Goal: Task Accomplishment & Management: Use online tool/utility

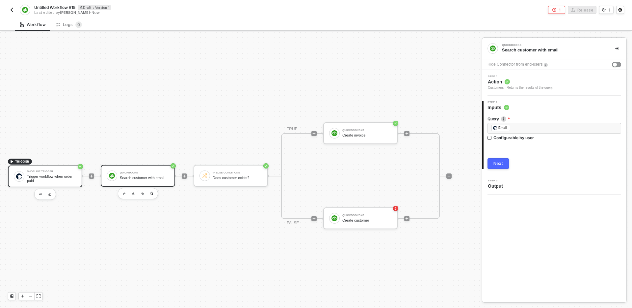
scroll to position [12, 11]
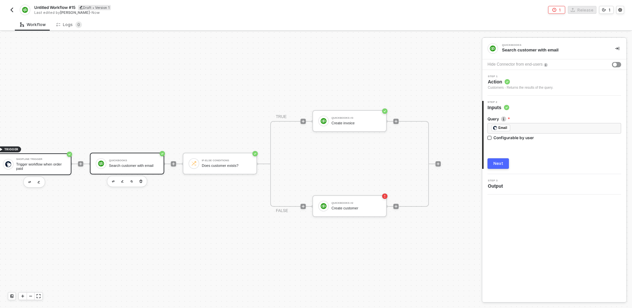
click at [47, 165] on div "Trigger workflow when order paid" at bounding box center [40, 166] width 49 height 8
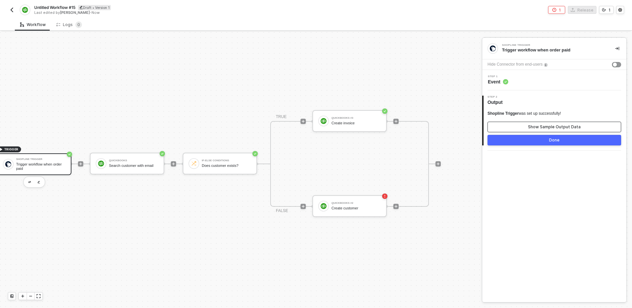
click at [527, 125] on button "Show Sample Output Data" at bounding box center [555, 126] width 134 height 11
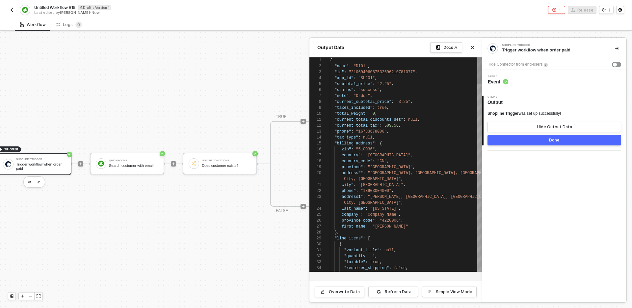
scroll to position [59, 0]
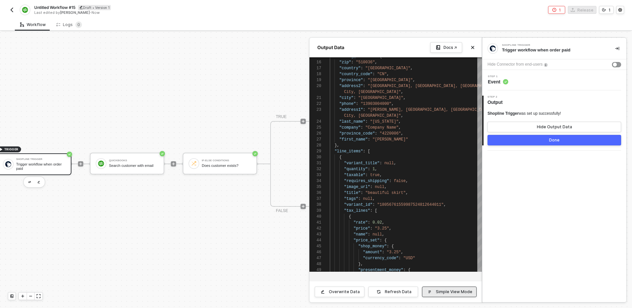
click at [436, 296] on button "Simple View Mode" at bounding box center [449, 291] width 55 height 11
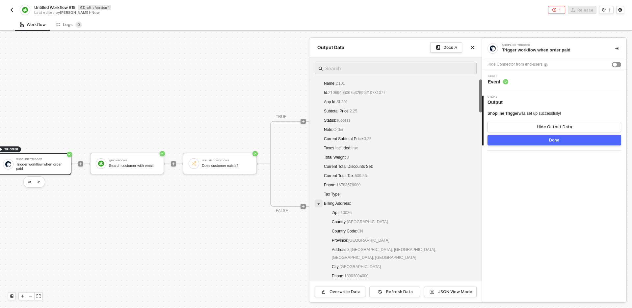
click at [319, 202] on icon "caret-down" at bounding box center [318, 203] width 3 height 3
click at [318, 211] on span at bounding box center [319, 212] width 8 height 8
click at [317, 231] on icon "caret-down" at bounding box center [318, 231] width 3 height 3
click at [319, 241] on icon "caret-down" at bounding box center [318, 240] width 3 height 3
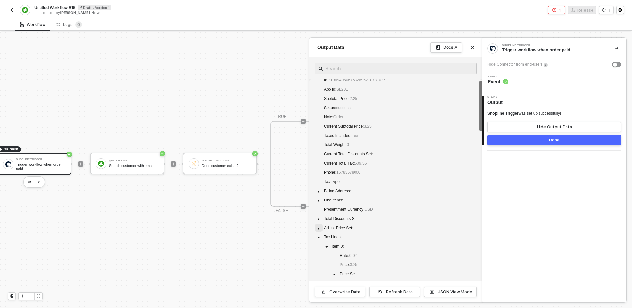
scroll to position [14, 0]
click at [318, 233] on span at bounding box center [319, 235] width 8 height 8
click at [319, 256] on span at bounding box center [319, 253] width 8 height 8
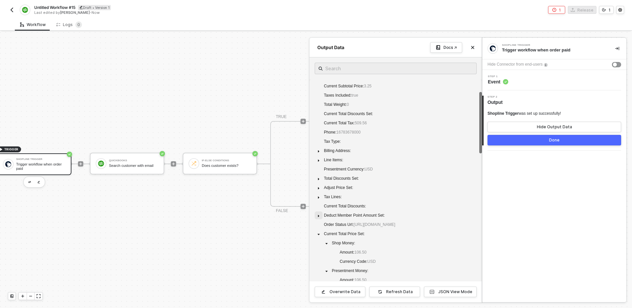
scroll to position [55, 0]
click at [320, 244] on span at bounding box center [319, 240] width 8 height 8
click at [319, 233] on icon "caret-down" at bounding box center [318, 231] width 3 height 3
click at [318, 253] on span at bounding box center [319, 249] width 8 height 8
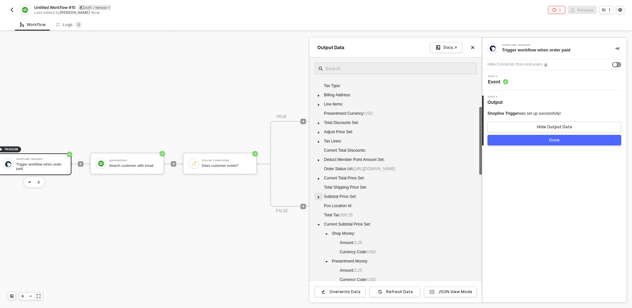
scroll to position [116, 0]
click at [320, 221] on span at bounding box center [319, 217] width 8 height 8
click at [318, 228] on icon "caret-down" at bounding box center [318, 226] width 3 height 3
click at [318, 239] on span at bounding box center [319, 235] width 8 height 8
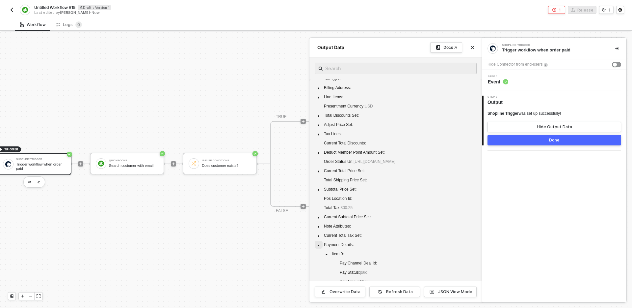
click at [318, 247] on icon "caret-down" at bounding box center [318, 244] width 3 height 3
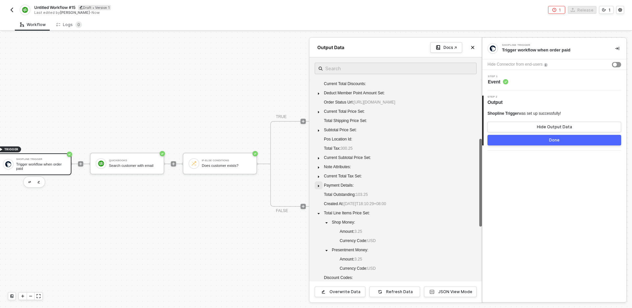
scroll to position [190, 0]
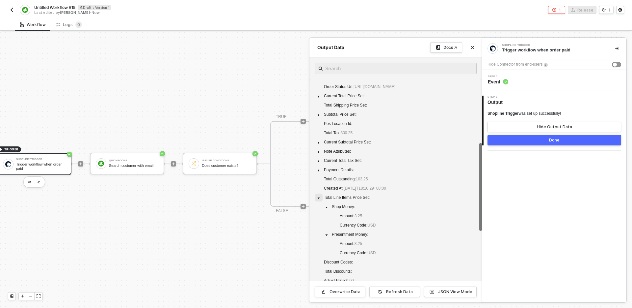
click at [319, 200] on icon "caret-down" at bounding box center [318, 197] width 3 height 3
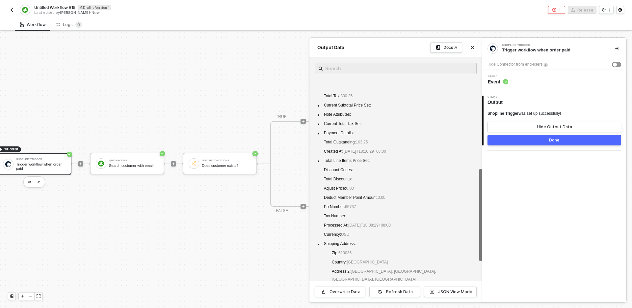
scroll to position [281, 0]
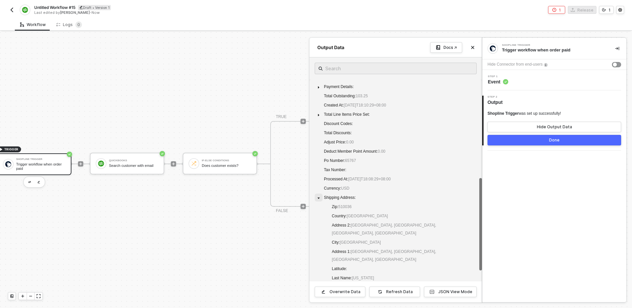
click at [320, 198] on icon "caret-down" at bounding box center [318, 197] width 3 height 3
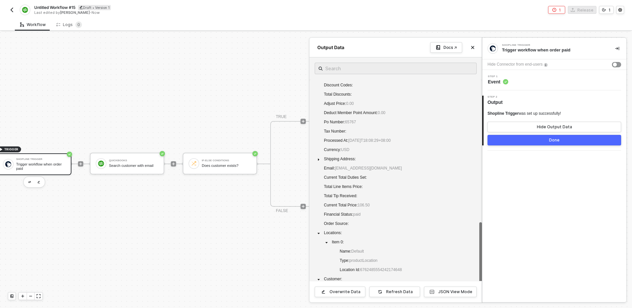
scroll to position [325, 0]
click at [318, 228] on icon "caret-down" at bounding box center [318, 227] width 3 height 3
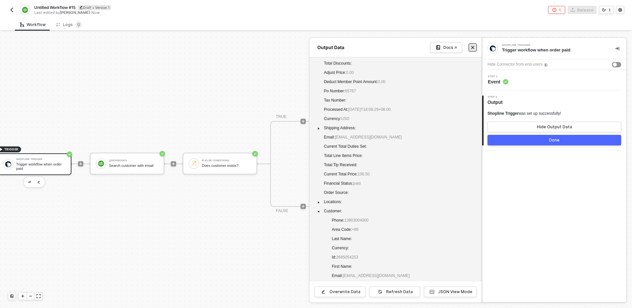
click at [475, 50] on button "Close" at bounding box center [473, 47] width 8 height 8
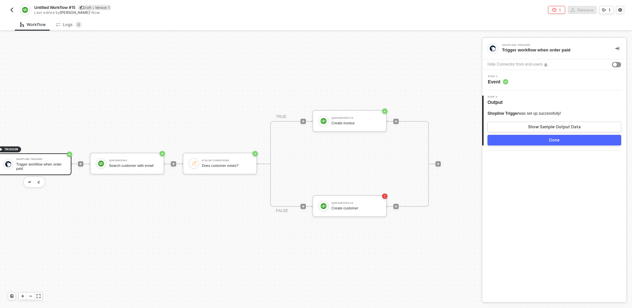
click at [534, 222] on div "Shopline Trigger Trigger workflow when order paid Hide Connector from end-users…" at bounding box center [554, 170] width 144 height 264
click at [449, 184] on div at bounding box center [438, 163] width 88 height 51
click at [398, 206] on div at bounding box center [395, 205] width 5 height 5
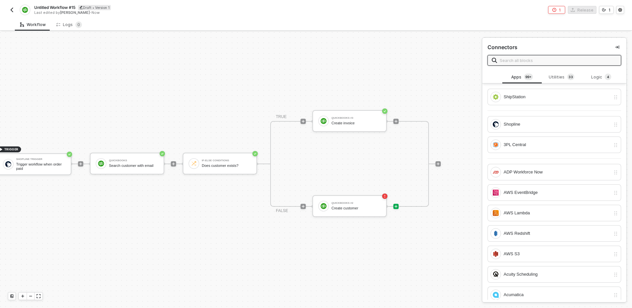
click at [566, 59] on input "text" at bounding box center [558, 60] width 117 height 7
click at [597, 82] on div "Logic 4" at bounding box center [602, 77] width 40 height 13
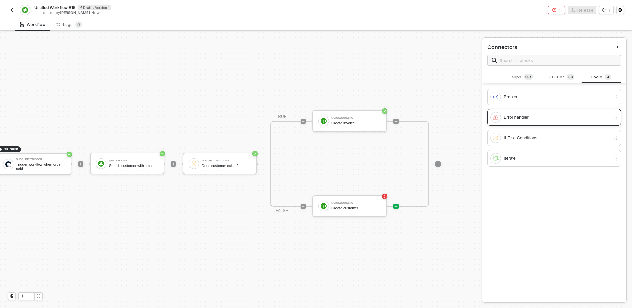
click at [558, 118] on div "Error handler" at bounding box center [557, 117] width 107 height 7
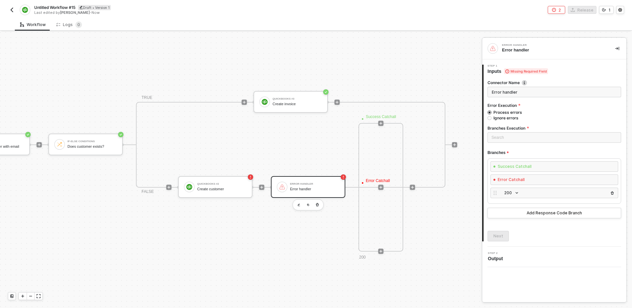
scroll to position [288, 162]
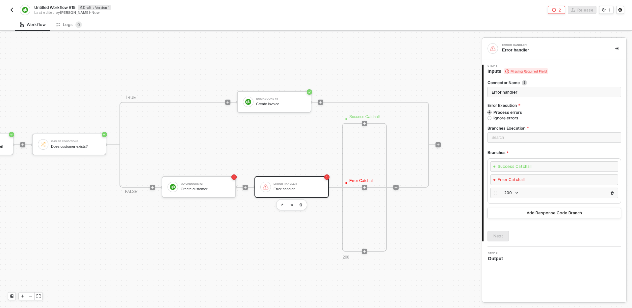
click at [357, 180] on div "· Error Catchall" at bounding box center [364, 184] width 40 height 15
click at [387, 209] on div "· Success Catchall · Error Catchall 200" at bounding box center [364, 187] width 70 height 128
click at [388, 210] on div "· Success Catchall · Error Catchall 200" at bounding box center [364, 187] width 70 height 128
click at [386, 210] on div "· Success Catchall · Error Catchall 200" at bounding box center [364, 187] width 45 height 128
click at [343, 165] on div "· Success Catchall · Error Catchall 200" at bounding box center [364, 187] width 45 height 128
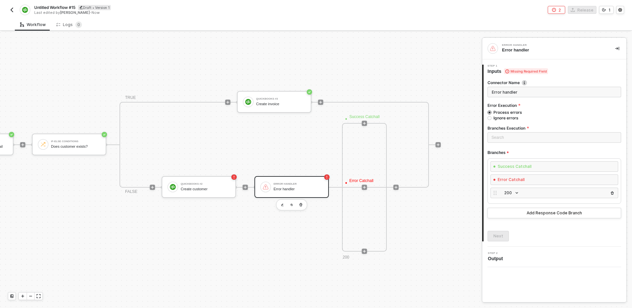
click at [305, 185] on div "Error handler" at bounding box center [298, 183] width 49 height 3
click at [302, 204] on icon "button" at bounding box center [301, 204] width 4 height 5
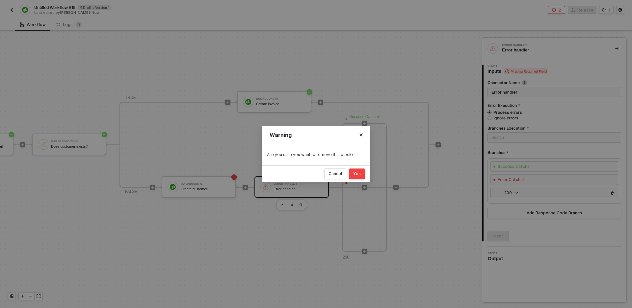
click at [357, 174] on div "Yes" at bounding box center [357, 173] width 8 height 5
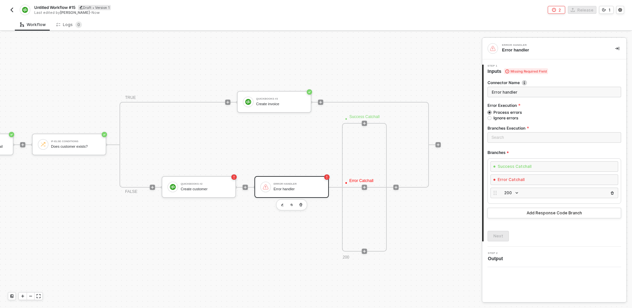
scroll to position [12, 11]
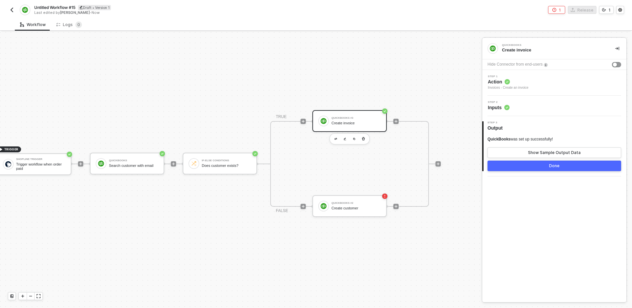
click at [415, 232] on div "TRIGGER Shopline Trigger Trigger workflow when order paid QuickBooks Search cus…" at bounding box center [228, 164] width 479 height 288
click at [305, 123] on icon "icon-play" at bounding box center [303, 121] width 3 height 3
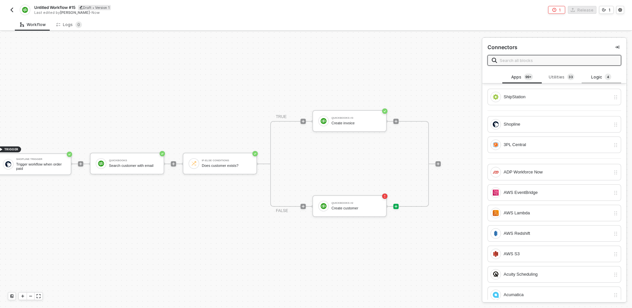
click at [590, 77] on div "Logic 4" at bounding box center [601, 76] width 29 height 7
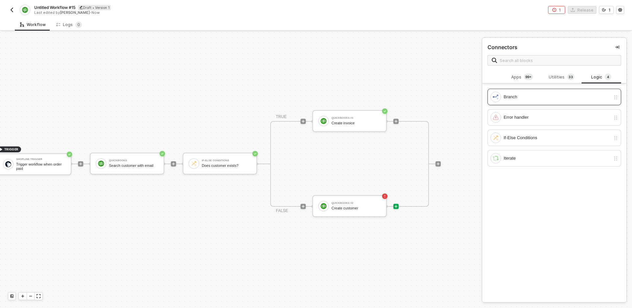
click at [602, 99] on div "Branch" at bounding box center [557, 96] width 107 height 7
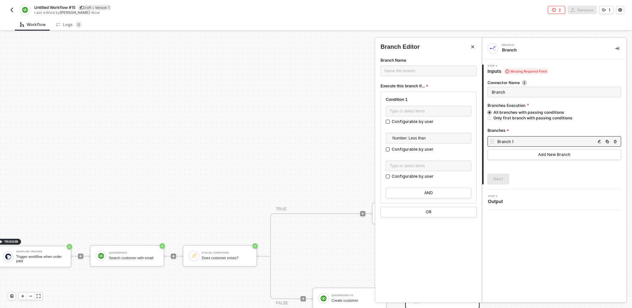
click at [308, 235] on div at bounding box center [316, 170] width 632 height 276
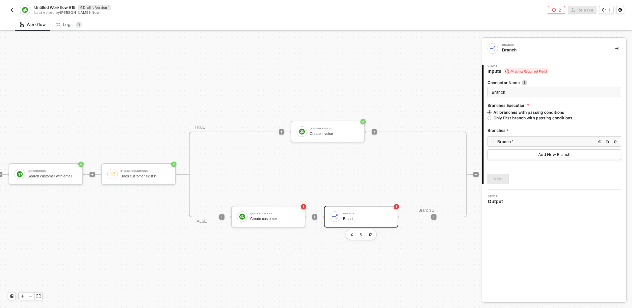
scroll to position [94, 130]
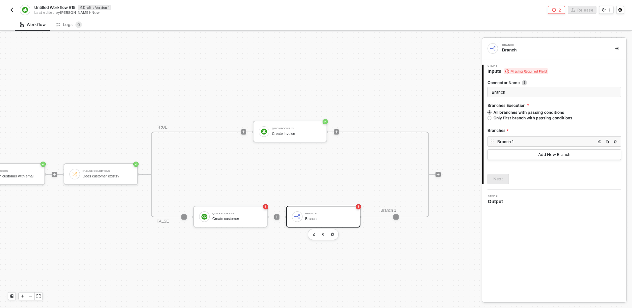
click at [341, 213] on div "Branch" at bounding box center [329, 213] width 49 height 3
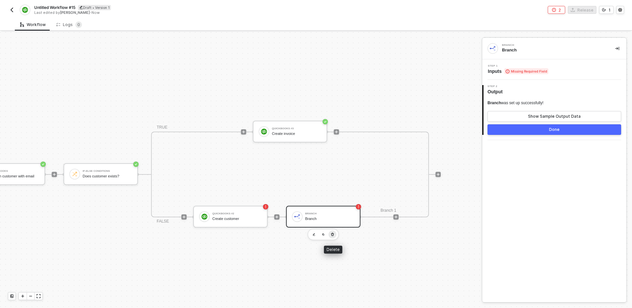
click at [335, 235] on button "button" at bounding box center [333, 234] width 8 height 8
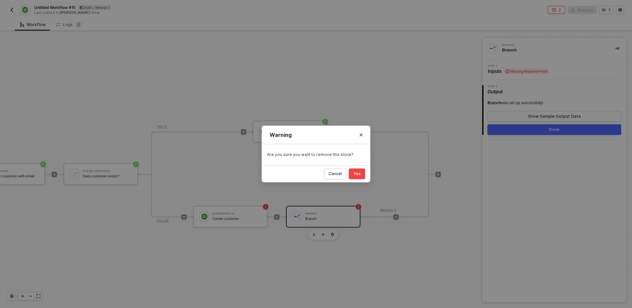
click at [363, 174] on button "Yes" at bounding box center [357, 173] width 16 height 11
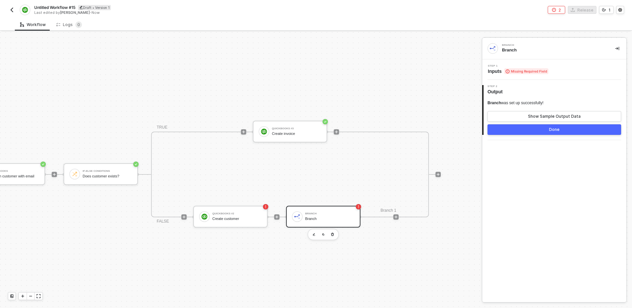
scroll to position [12, 11]
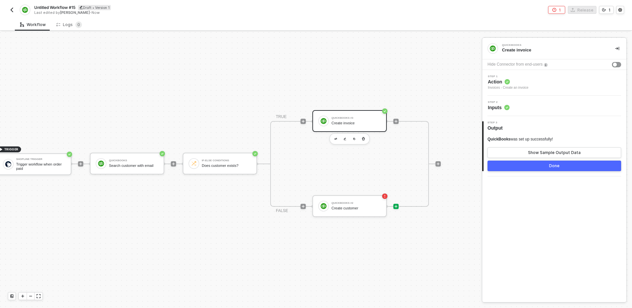
click at [396, 206] on icon "icon-play" at bounding box center [396, 206] width 4 height 4
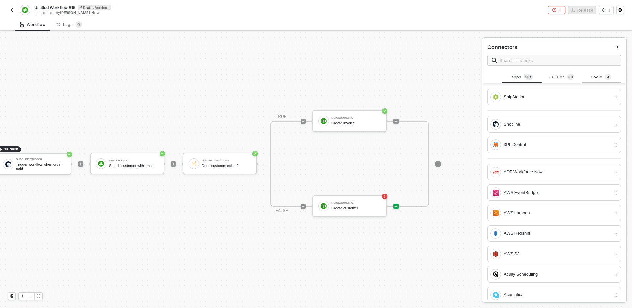
click at [599, 76] on div "Logic 4" at bounding box center [601, 76] width 29 height 7
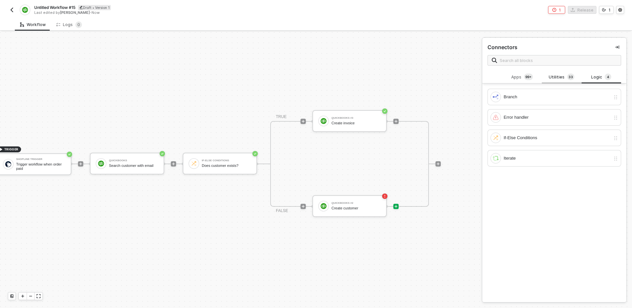
click at [562, 76] on div "Utilities 3 3" at bounding box center [561, 76] width 29 height 7
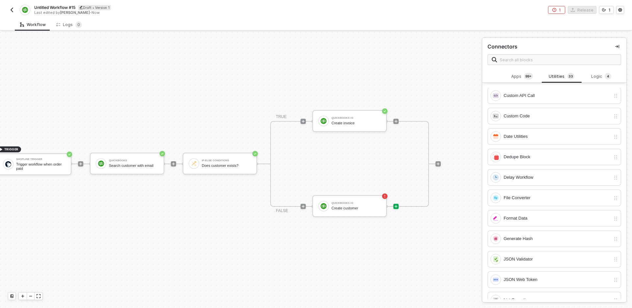
scroll to position [0, 0]
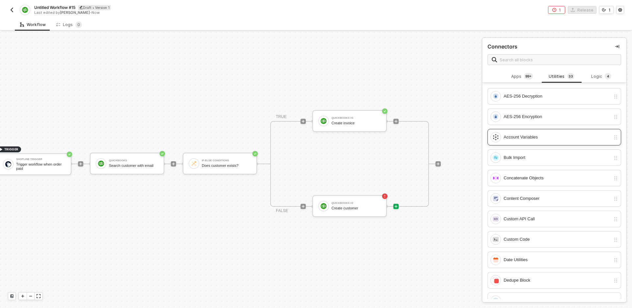
click at [541, 141] on div "Account Variables" at bounding box center [551, 137] width 120 height 11
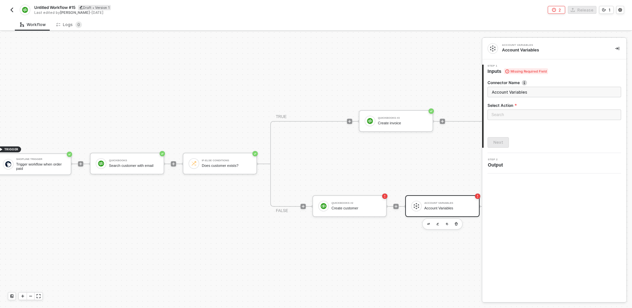
click at [526, 108] on div "Select Action" at bounding box center [555, 105] width 134 height 7
click at [525, 115] on input "search" at bounding box center [555, 115] width 126 height 10
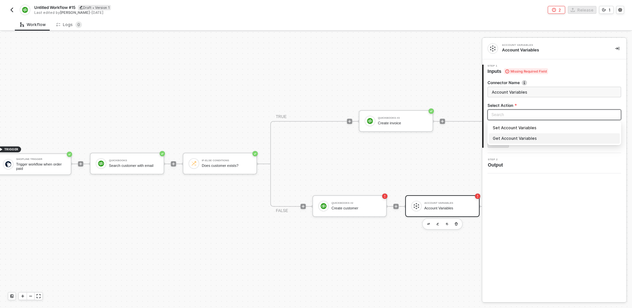
click at [526, 140] on div "Get Account Variables" at bounding box center [554, 138] width 123 height 7
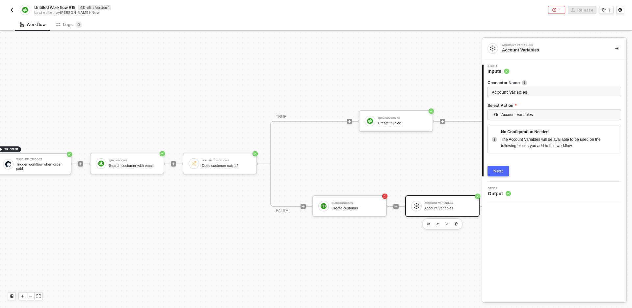
click at [502, 168] on div "Next" at bounding box center [499, 170] width 10 height 5
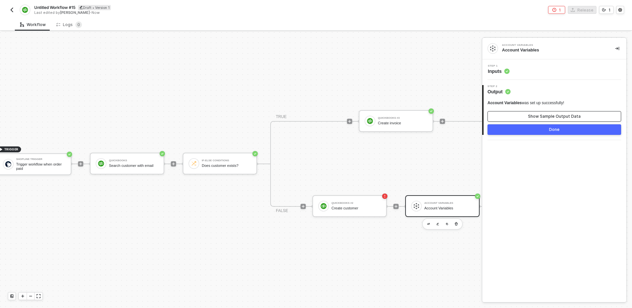
click at [553, 120] on button "Show Sample Output Data" at bounding box center [555, 116] width 134 height 11
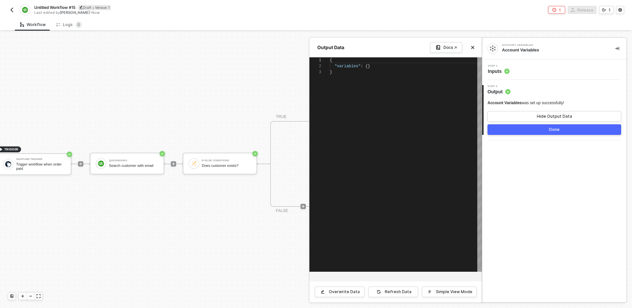
scroll to position [12, 0]
click at [474, 47] on icon "icon-close" at bounding box center [473, 47] width 4 height 4
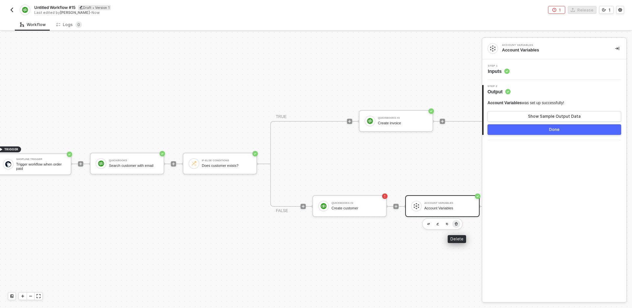
click at [456, 224] on icon "button" at bounding box center [456, 223] width 4 height 5
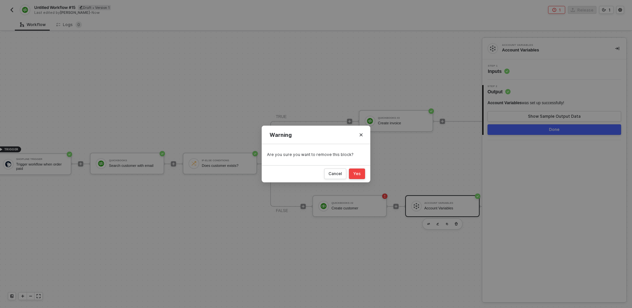
click at [362, 174] on button "Yes" at bounding box center [357, 173] width 16 height 11
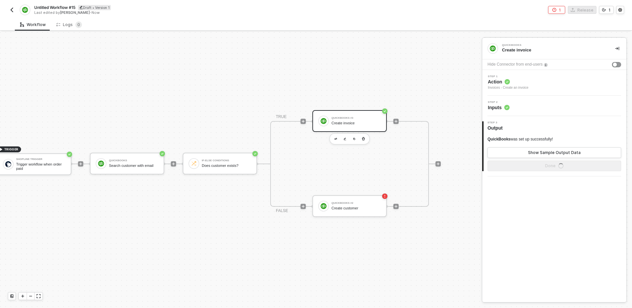
click at [425, 246] on div "TRIGGER Shopline Trigger Trigger workflow when order paid QuickBooks Search cus…" at bounding box center [228, 164] width 479 height 288
click at [520, 236] on div "QuickBooks Create invoice Hide Connector from end-users Step 1 Action Invoices …" at bounding box center [554, 170] width 144 height 264
click at [453, 166] on div at bounding box center [438, 163] width 88 height 51
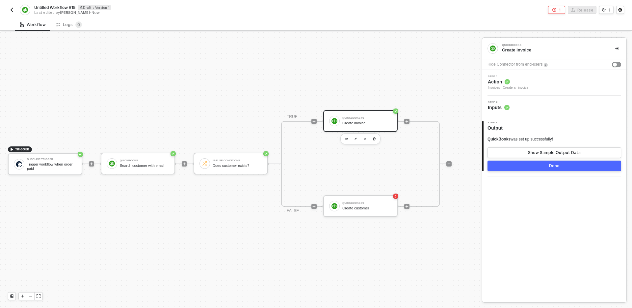
click at [12, 10] on img "button" at bounding box center [11, 9] width 5 height 5
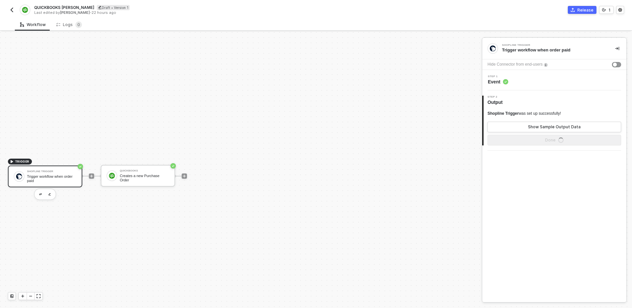
scroll to position [12, 0]
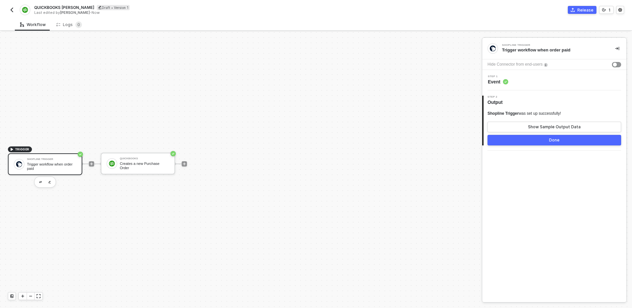
click at [14, 12] on img "button" at bounding box center [11, 9] width 5 height 5
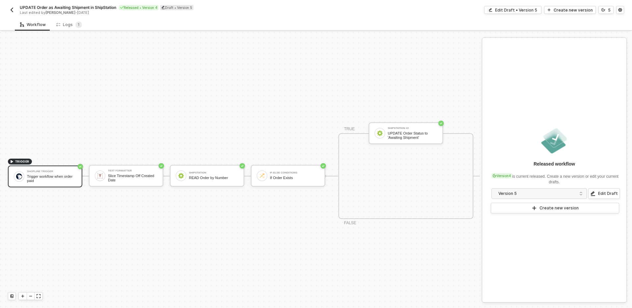
scroll to position [12, 0]
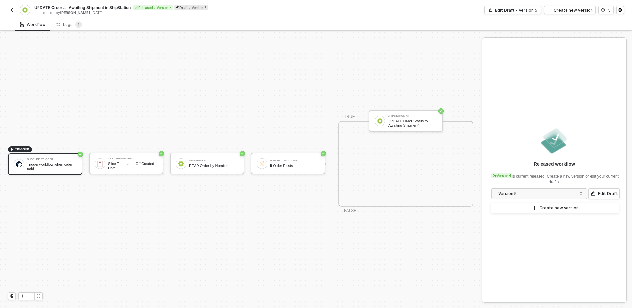
click at [134, 204] on div "TRIGGER Shopline Trigger Trigger workflow when order paid Text Formatter Slice …" at bounding box center [240, 164] width 480 height 288
click at [150, 162] on div "Slice Timestamp Off Created Date" at bounding box center [132, 165] width 49 height 8
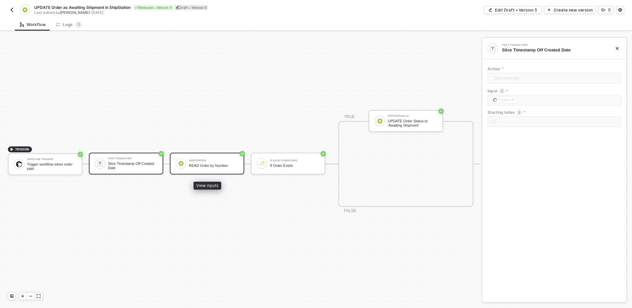
click at [211, 169] on div "ShipStation READ Order by Number" at bounding box center [213, 163] width 49 height 13
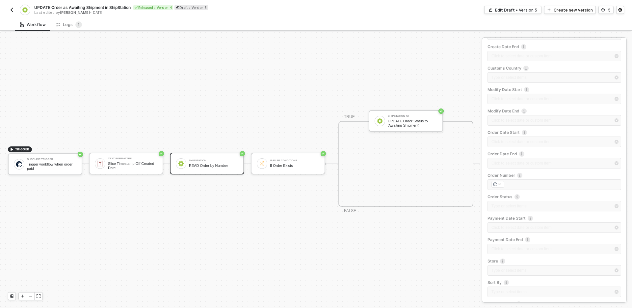
scroll to position [128, 0]
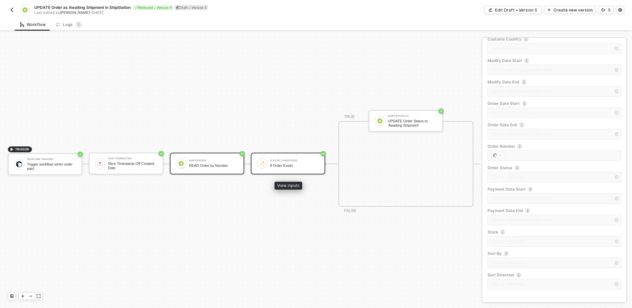
click at [293, 166] on div "If Order Exists" at bounding box center [294, 165] width 49 height 4
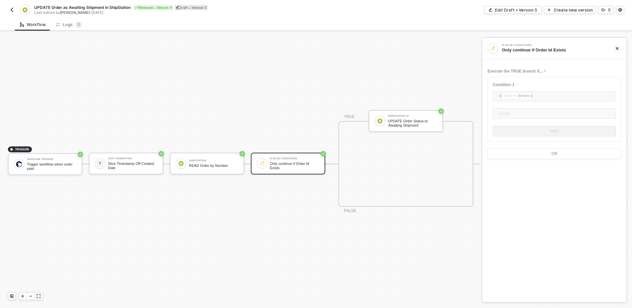
scroll to position [12, 1]
click at [397, 247] on div "TRIGGER Shopline Trigger Trigger workflow when order paid Text Formatter Slice …" at bounding box center [239, 164] width 480 height 288
click at [409, 118] on div "ShipStation #2 UPDATE Order Status to 'Awaiting Shipment'" at bounding box center [411, 121] width 49 height 13
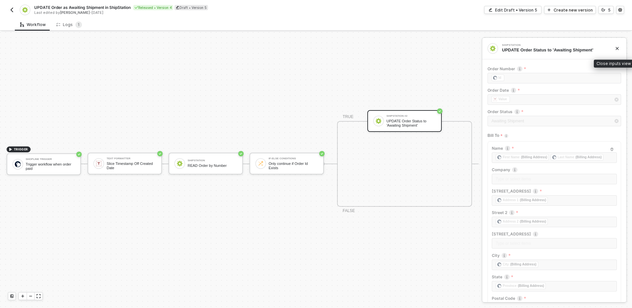
click at [619, 49] on button "button" at bounding box center [617, 48] width 8 height 8
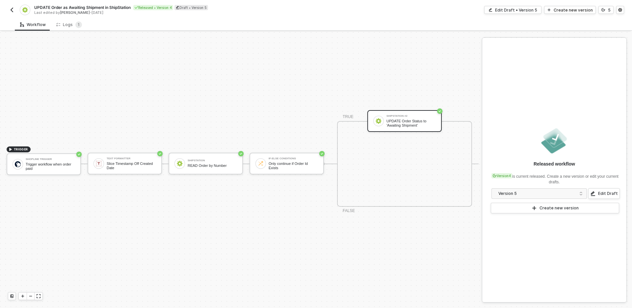
scroll to position [12, 0]
click at [33, 295] on div at bounding box center [31, 295] width 8 height 7
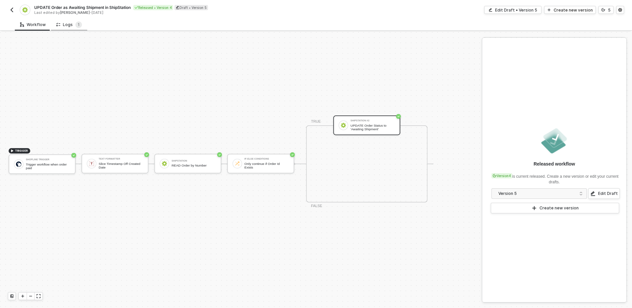
click at [70, 23] on div "Logs 1" at bounding box center [69, 24] width 26 height 7
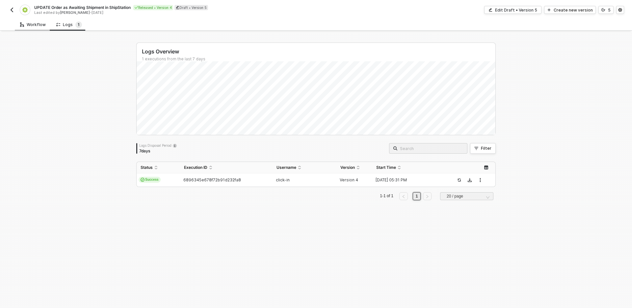
click at [40, 23] on div "Workflow" at bounding box center [33, 24] width 26 height 5
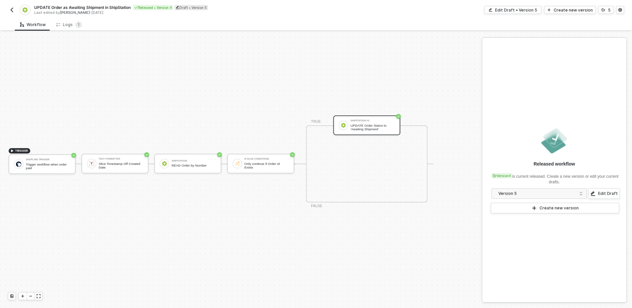
click at [12, 11] on img "button" at bounding box center [11, 9] width 5 height 5
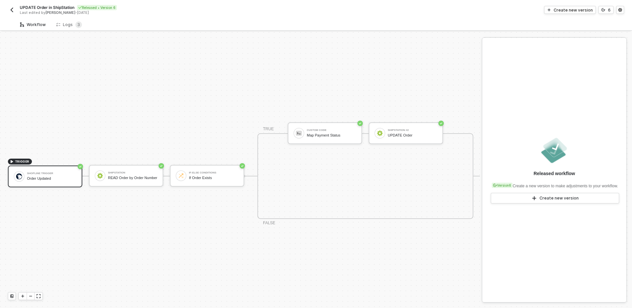
scroll to position [12, 0]
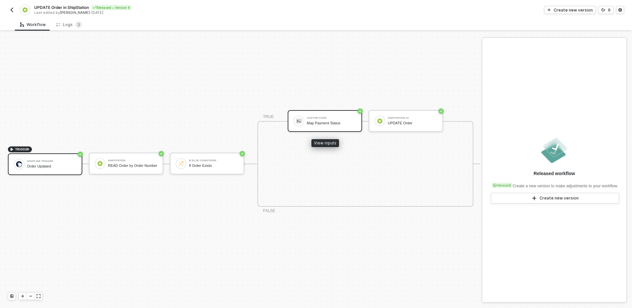
click at [329, 122] on div "Map Payment Status" at bounding box center [331, 123] width 49 height 4
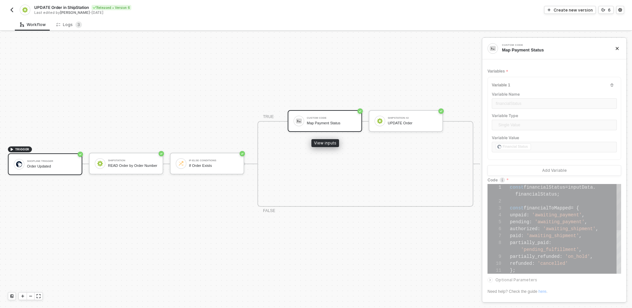
scroll to position [55, 0]
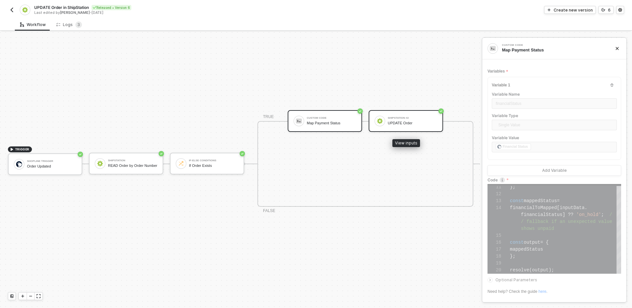
click at [403, 127] on div "ShipStation #2 UPDATE Order" at bounding box center [406, 121] width 74 height 22
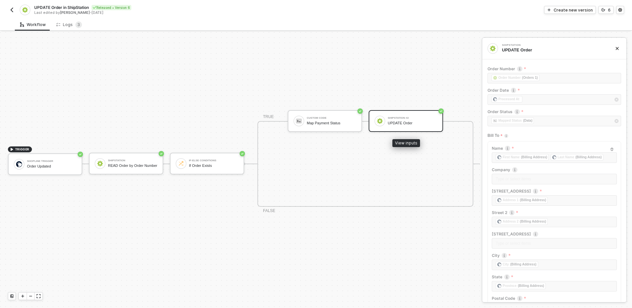
click at [422, 126] on div "ShipStation #2 UPDATE Order" at bounding box center [412, 121] width 49 height 13
click at [329, 121] on div "Map Payment Status" at bounding box center [331, 123] width 49 height 4
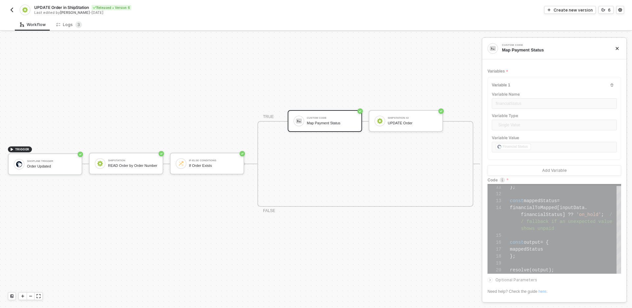
click at [13, 13] on button "button" at bounding box center [12, 10] width 8 height 8
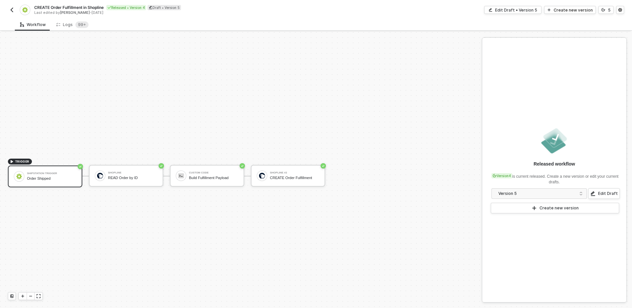
scroll to position [12, 0]
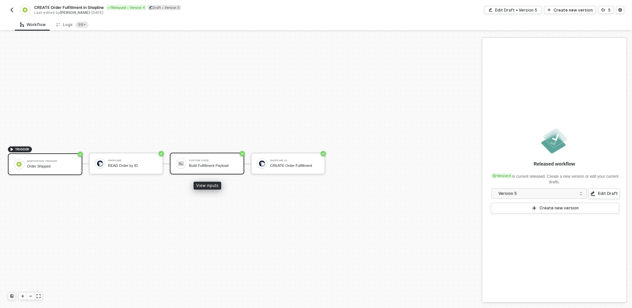
click at [229, 171] on div "Custom Code Build Fulfillment Payload" at bounding box center [207, 163] width 74 height 22
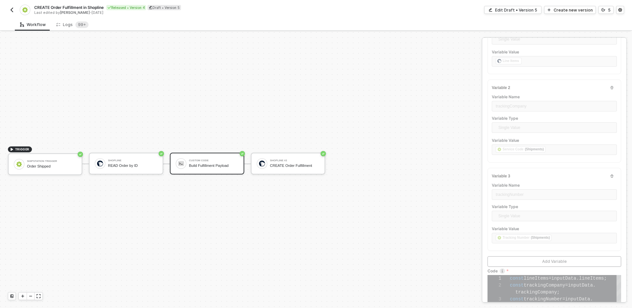
scroll to position [182, 0]
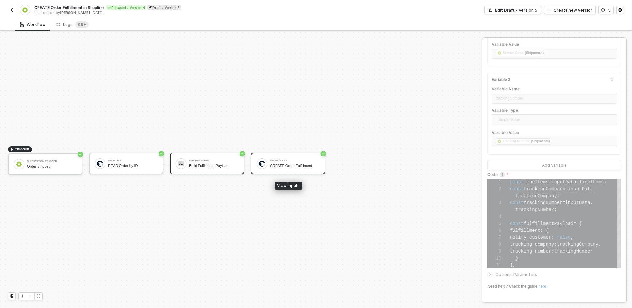
click at [303, 164] on div "CREATE Order Fulfillment" at bounding box center [294, 165] width 49 height 4
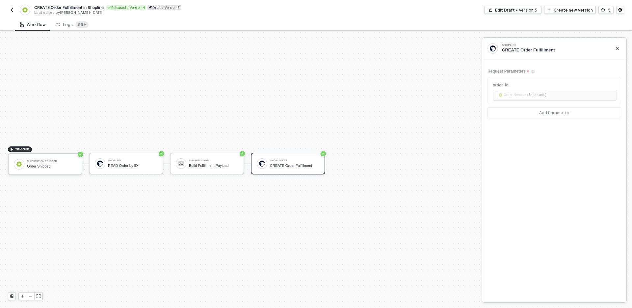
click at [245, 196] on div "TRIGGER ShipStation Trigger Order Shipped Shopline READ Order by ID Custom Code…" at bounding box center [239, 164] width 479 height 288
click at [13, 12] on img "button" at bounding box center [11, 9] width 5 height 5
